Goal: Task Accomplishment & Management: Use online tool/utility

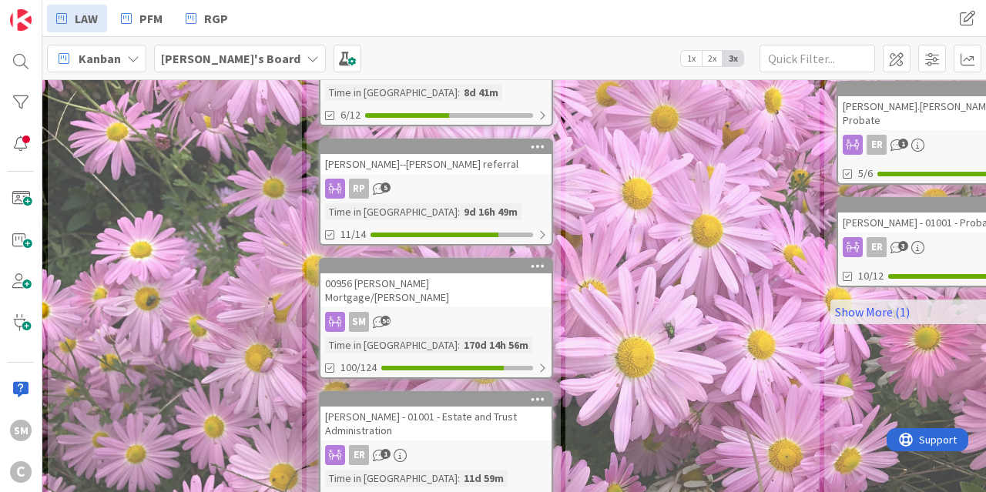
scroll to position [963, 0]
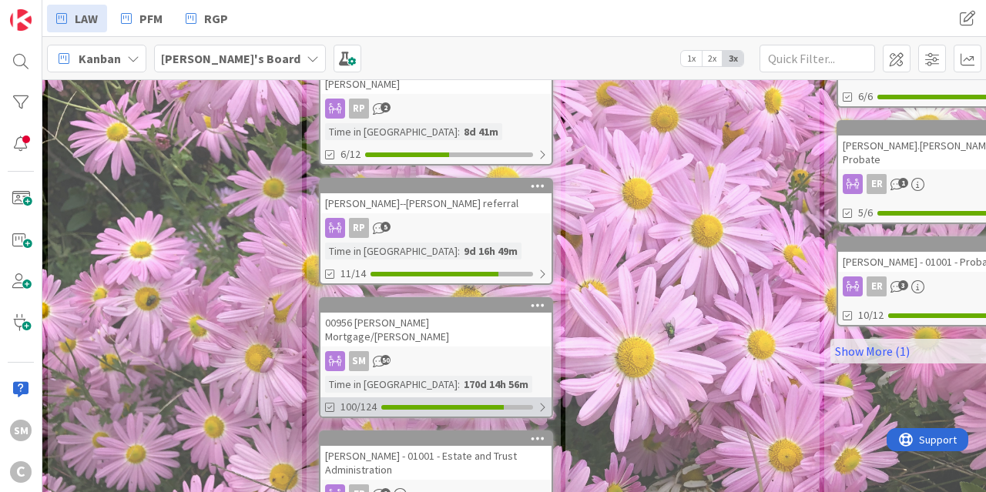
scroll to position [1165, 0]
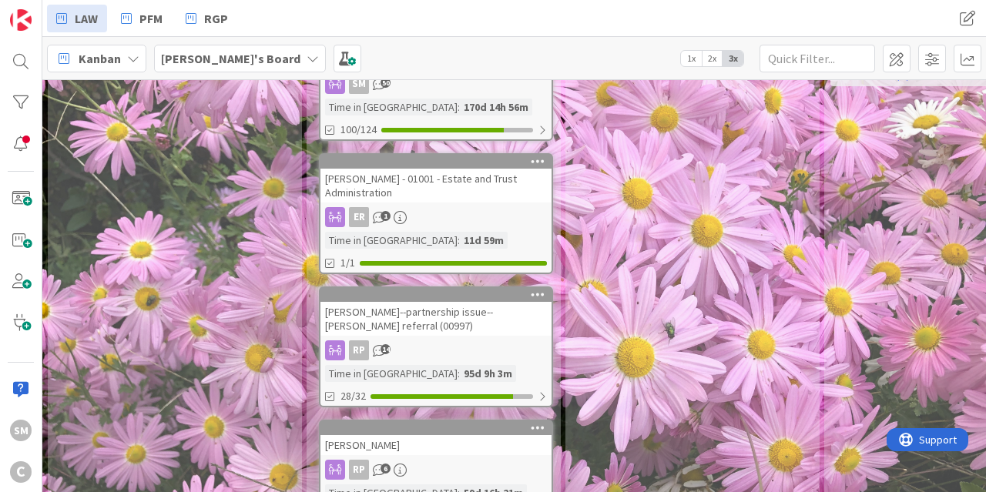
click at [409, 460] on div "RP 6" at bounding box center [436, 470] width 231 height 20
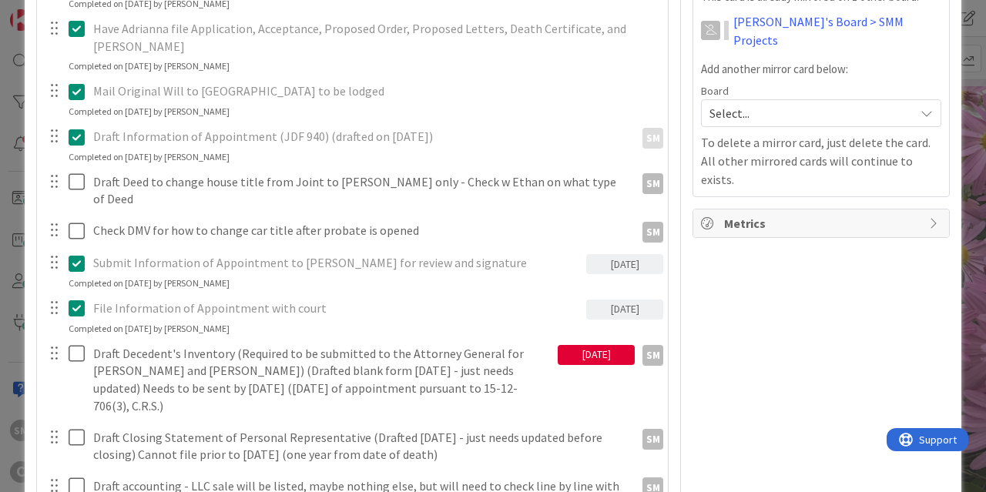
scroll to position [555, 0]
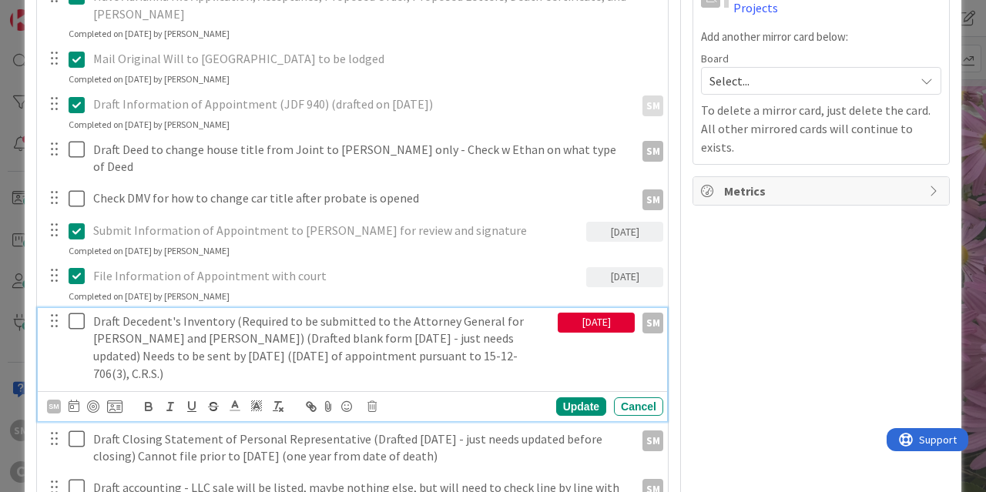
click at [236, 318] on p "Draft Decedent's Inventory (Required to be submitted to the Attorney General fo…" at bounding box center [322, 348] width 459 height 70
click at [373, 402] on icon at bounding box center [372, 407] width 9 height 11
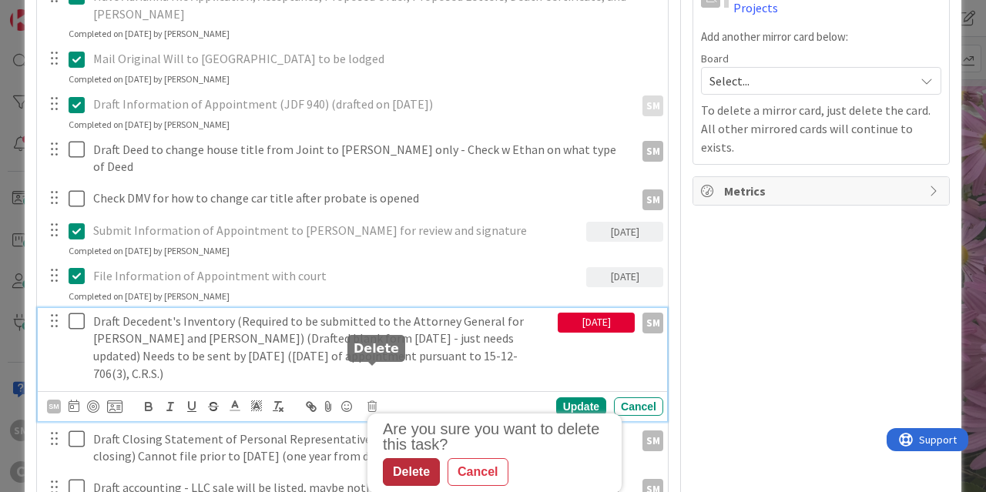
click at [422, 459] on div "Delete" at bounding box center [411, 473] width 57 height 28
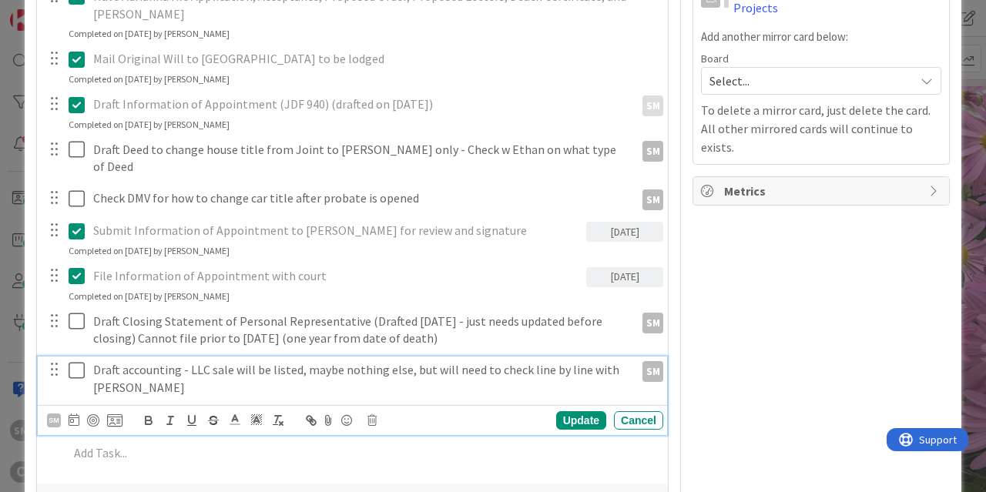
click at [201, 368] on p "Draft accounting - LLC sale will be listed, maybe nothing else, but will need t…" at bounding box center [361, 378] width 536 height 35
click at [374, 415] on icon at bounding box center [372, 420] width 9 height 11
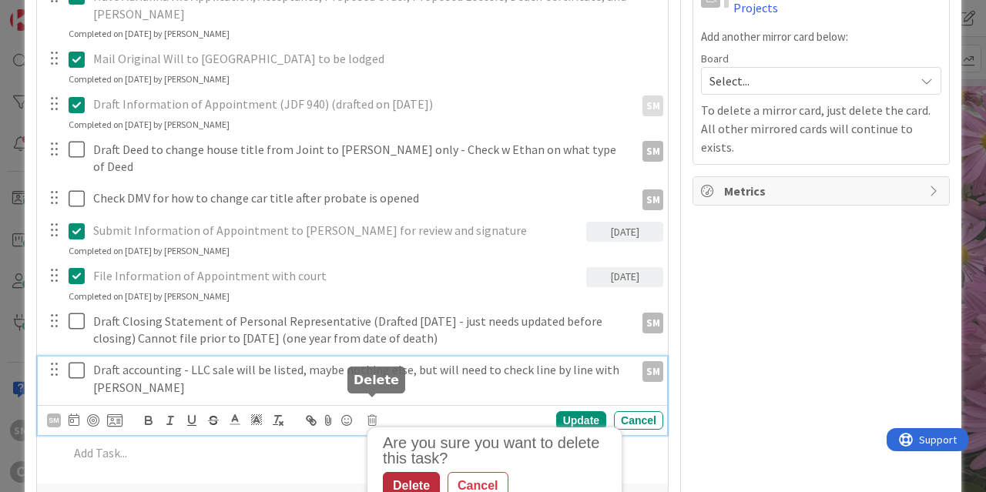
click at [422, 472] on div "Delete" at bounding box center [411, 486] width 57 height 28
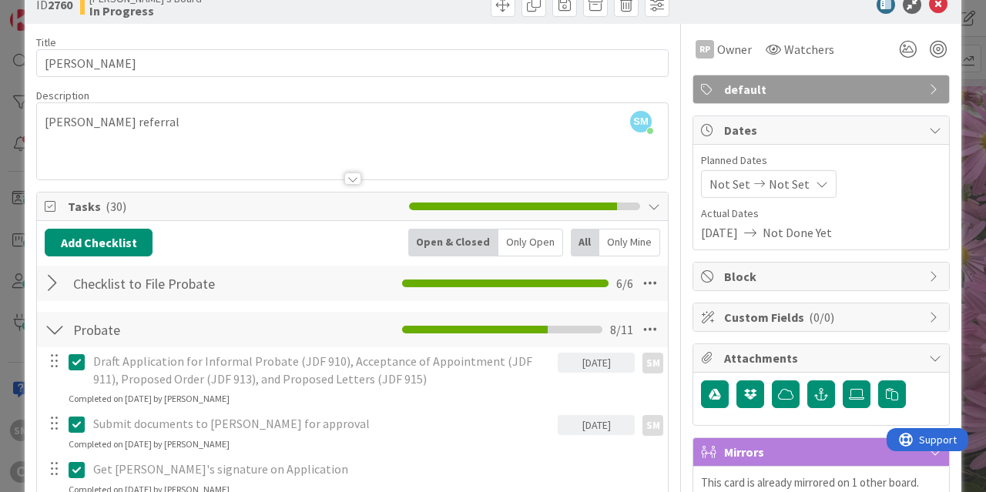
scroll to position [0, 0]
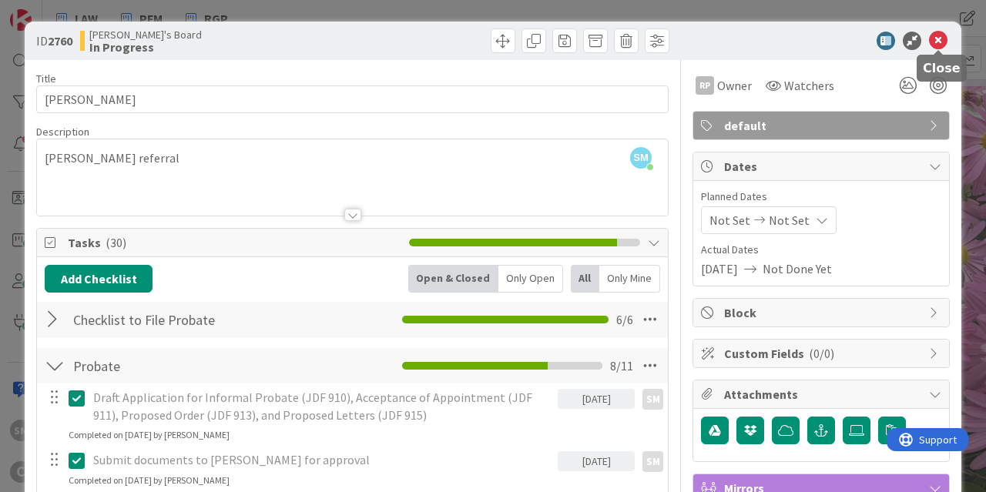
click at [939, 42] on icon at bounding box center [938, 41] width 18 height 18
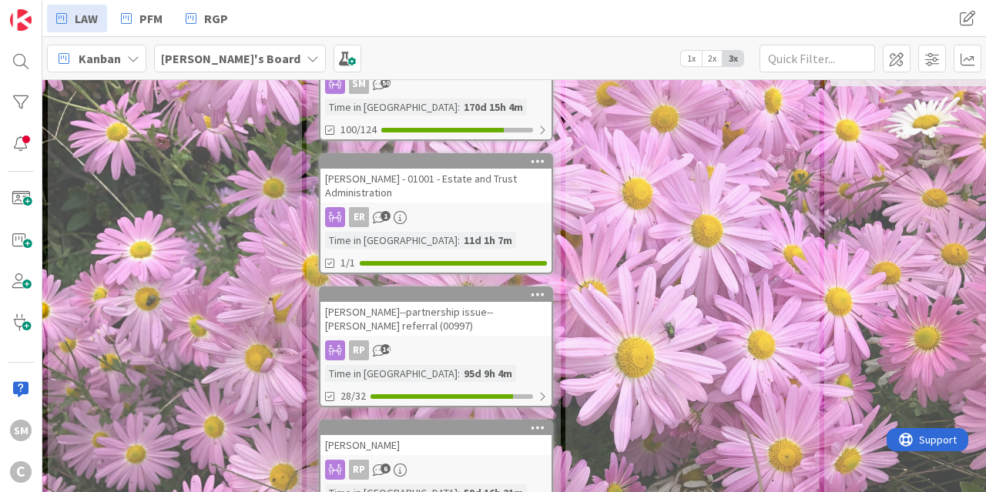
click at [459, 302] on div "[PERSON_NAME]--partnership issue--[PERSON_NAME] referral (00997)" at bounding box center [436, 319] width 231 height 34
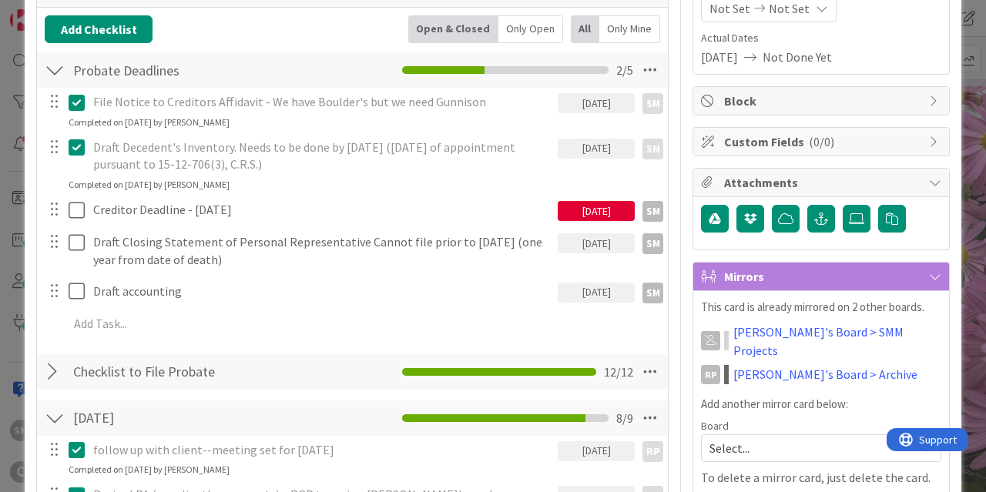
scroll to position [92, 0]
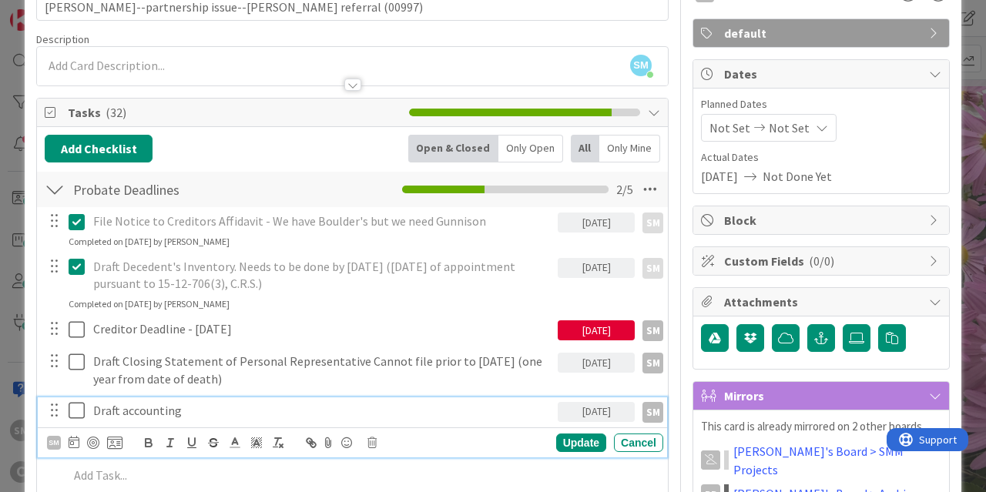
click at [178, 412] on p "Draft accounting" at bounding box center [322, 411] width 459 height 18
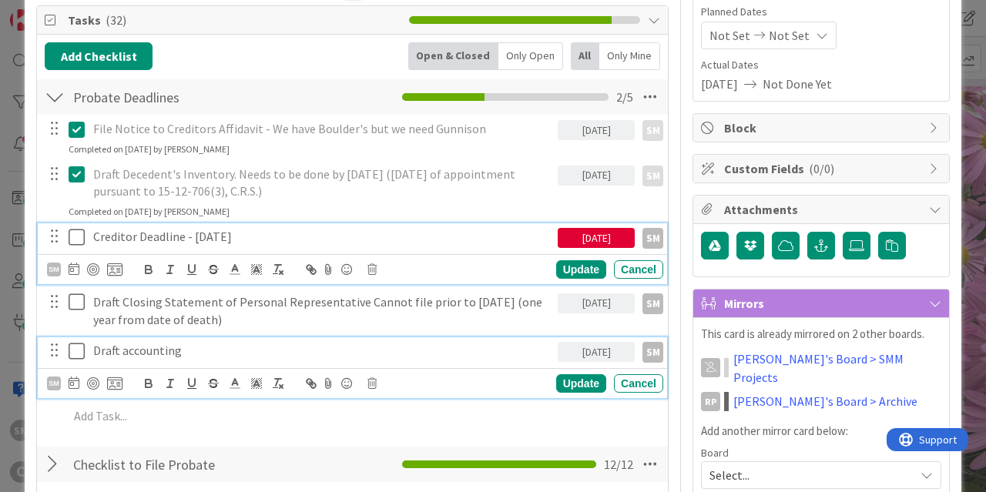
click at [235, 245] on p "Creditor Deadline - [DATE]" at bounding box center [322, 237] width 459 height 18
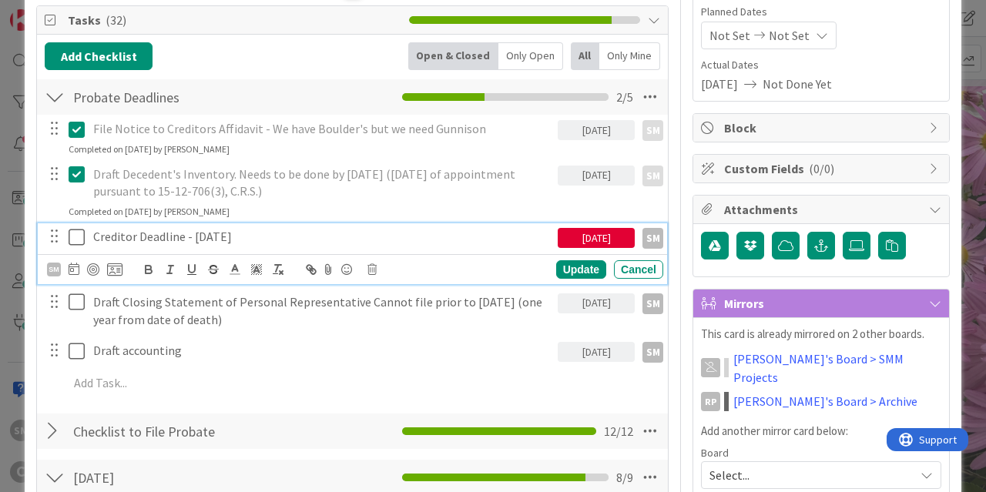
click at [82, 237] on icon at bounding box center [77, 237] width 16 height 18
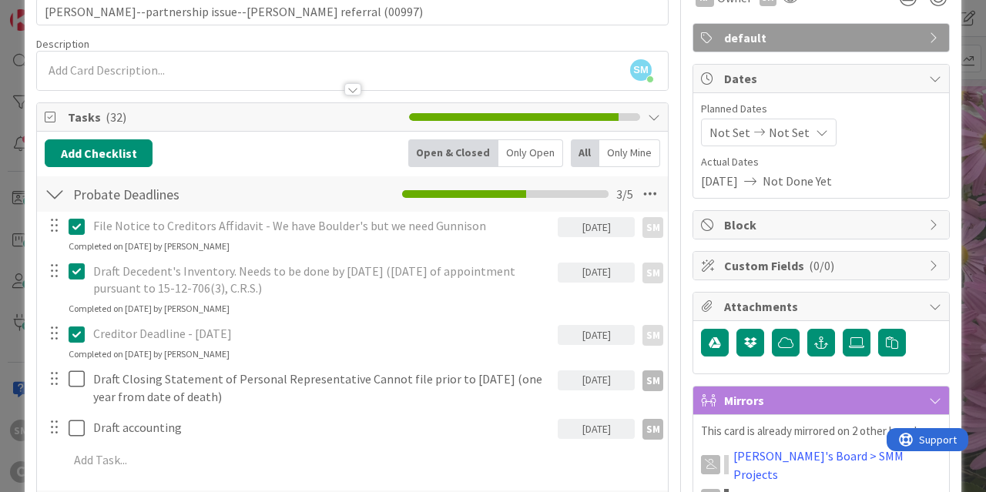
scroll to position [0, 0]
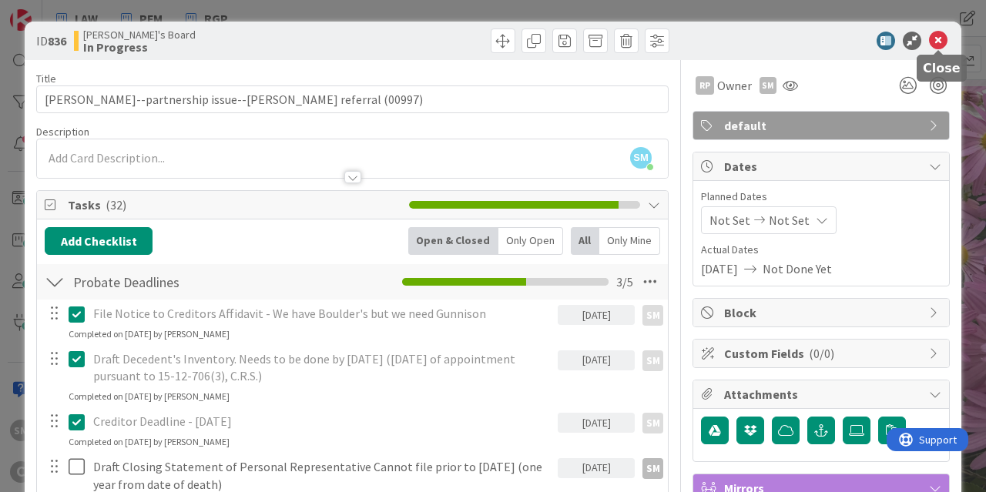
click at [937, 42] on icon at bounding box center [938, 41] width 18 height 18
